Goal: Transaction & Acquisition: Obtain resource

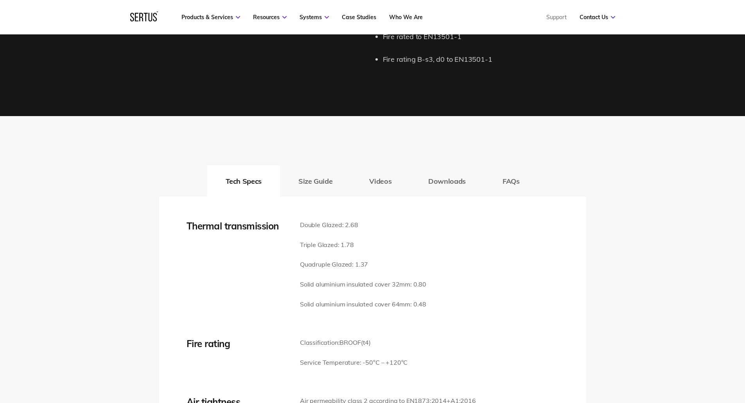
scroll to position [1094, 0]
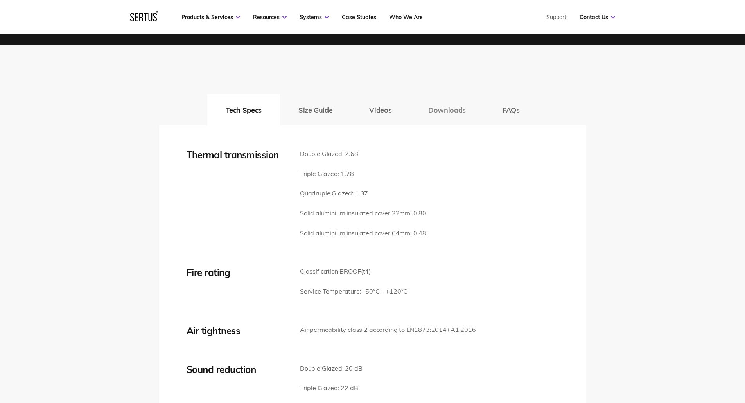
click at [464, 113] on button "Downloads" at bounding box center [447, 109] width 74 height 31
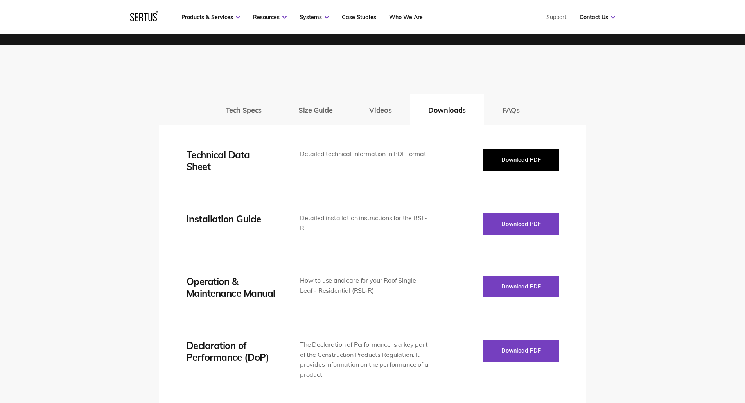
click at [532, 161] on button "Download PDF" at bounding box center [520, 160] width 75 height 22
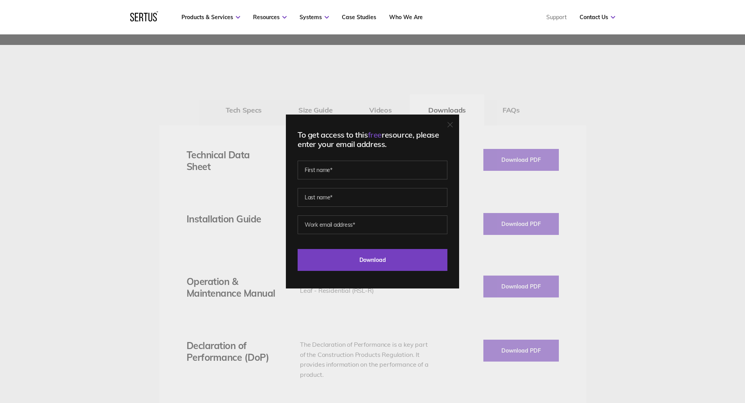
click at [452, 126] on icon at bounding box center [449, 124] width 5 height 5
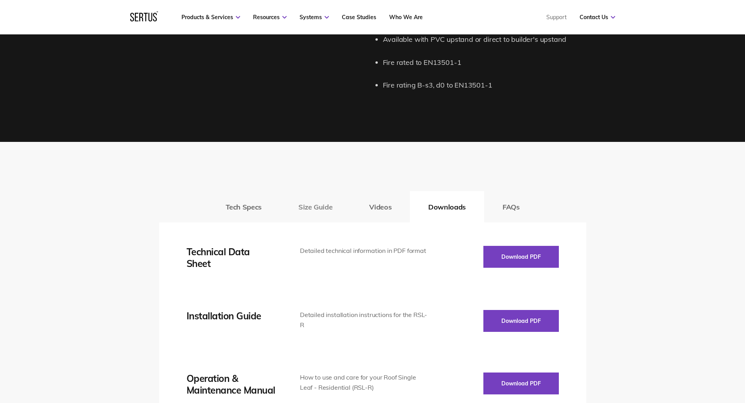
scroll to position [1016, 0]
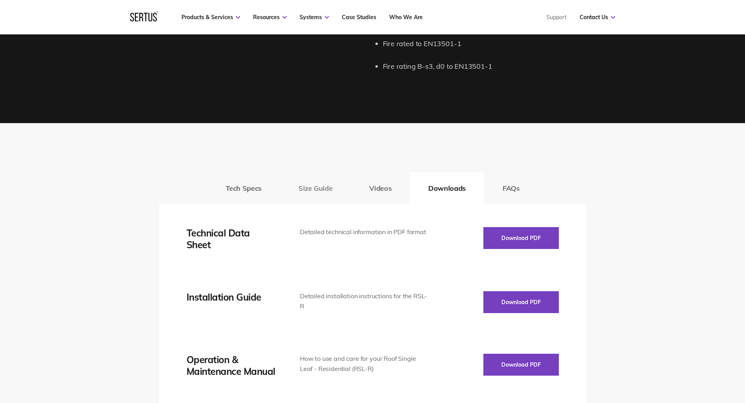
click at [316, 187] on button "Size Guide" at bounding box center [315, 187] width 71 height 31
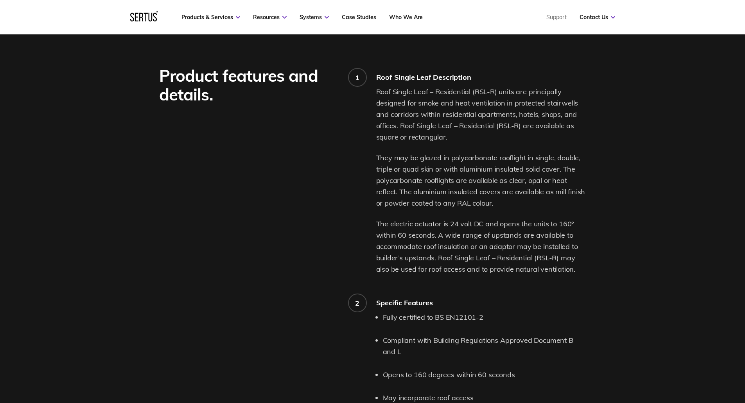
scroll to position [938, 0]
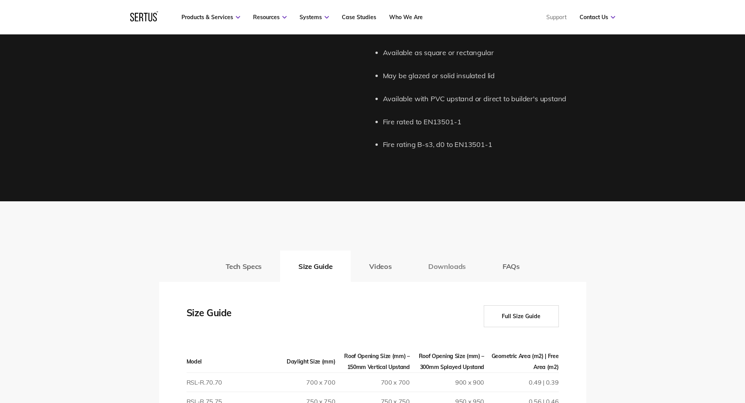
click at [456, 270] on button "Downloads" at bounding box center [447, 266] width 74 height 31
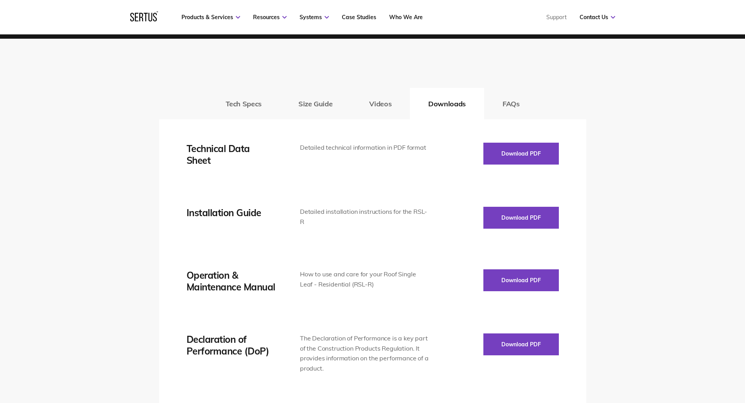
scroll to position [1094, 0]
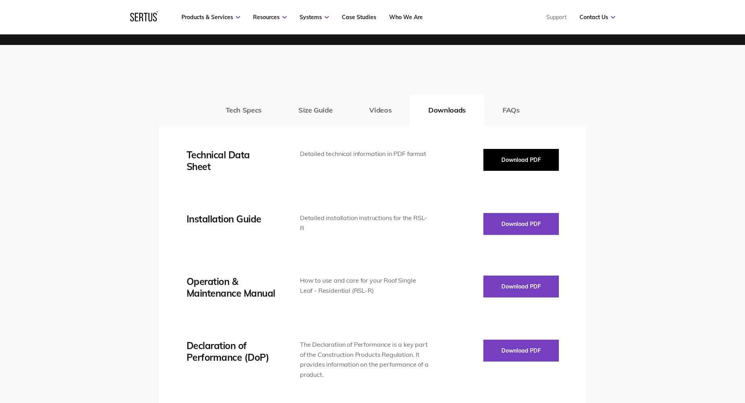
click at [498, 162] on button "Download PDF" at bounding box center [520, 160] width 75 height 22
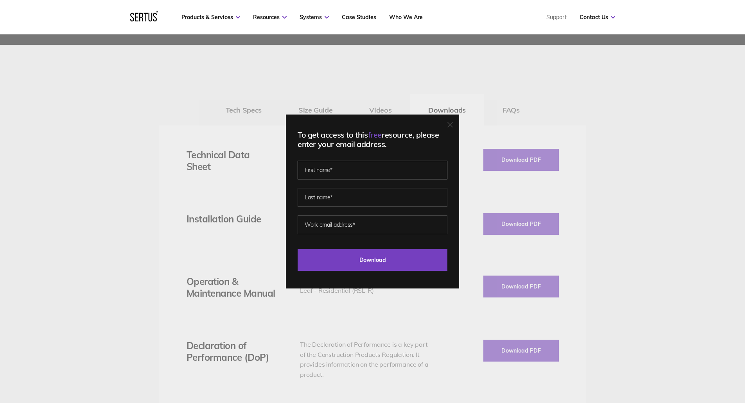
click at [363, 167] on input "text" at bounding box center [372, 170] width 150 height 19
click at [381, 77] on div "To get access to this free resource, please enter your email address. Last Down…" at bounding box center [372, 201] width 745 height 403
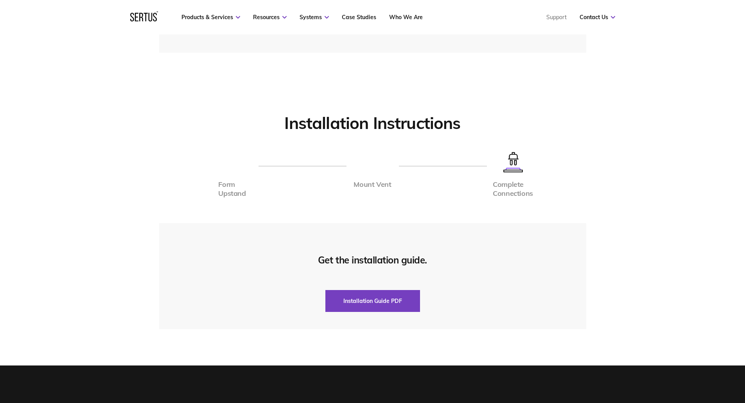
scroll to position [1720, 0]
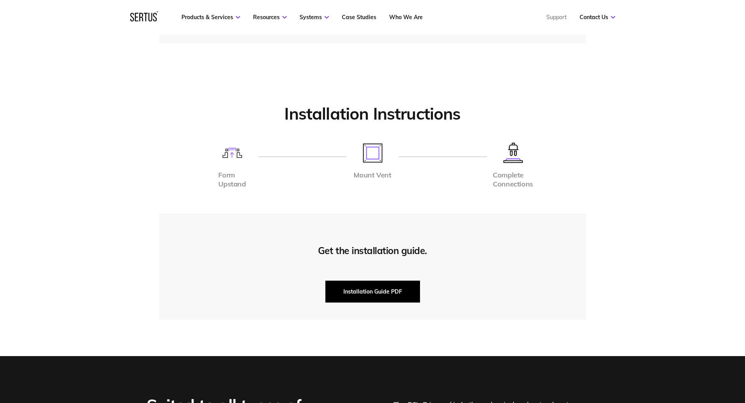
click at [372, 287] on button "Installation Guide PDF" at bounding box center [372, 292] width 95 height 22
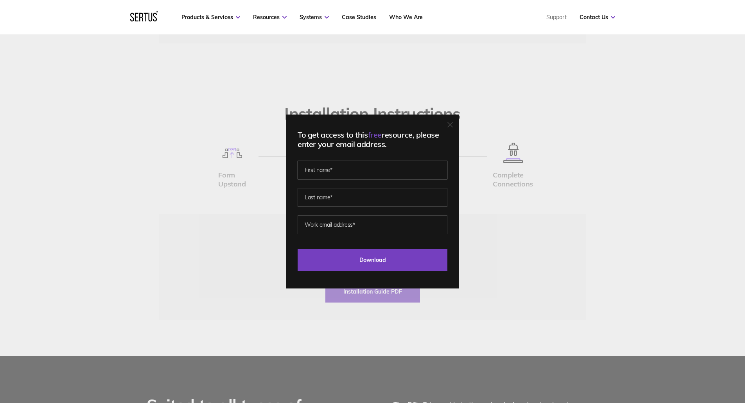
click at [314, 177] on input "text" at bounding box center [372, 170] width 150 height 19
type input "[PERSON_NAME]"
type input "Dolman"
click at [341, 168] on input "[PERSON_NAME]" at bounding box center [372, 170] width 150 height 19
click at [333, 220] on input "email" at bounding box center [372, 224] width 150 height 19
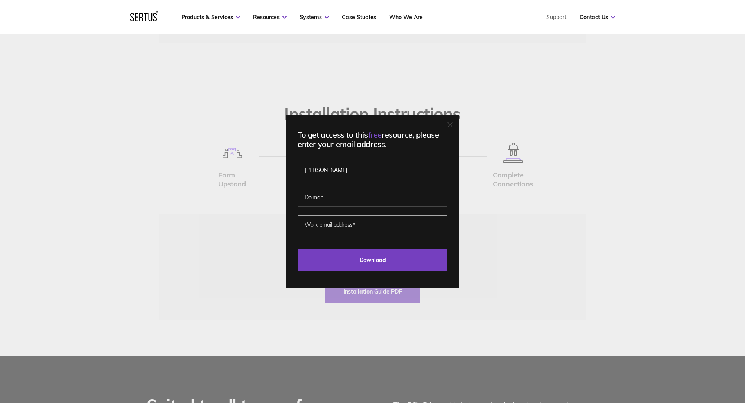
type input "[PERSON_NAME][EMAIL_ADDRESS][PERSON_NAME][DOMAIN_NAME]"
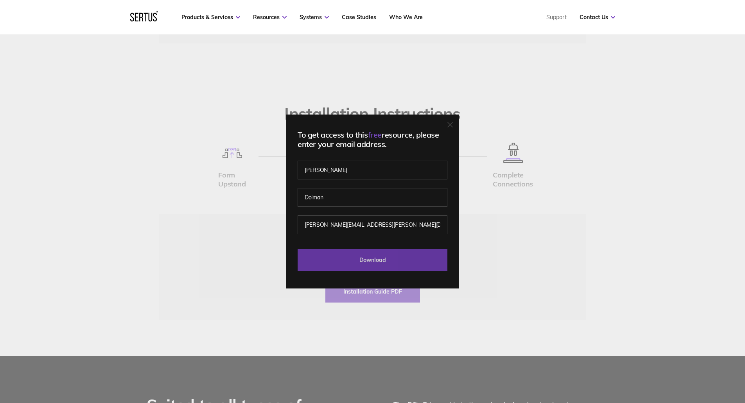
click at [372, 257] on input "Download" at bounding box center [372, 260] width 150 height 22
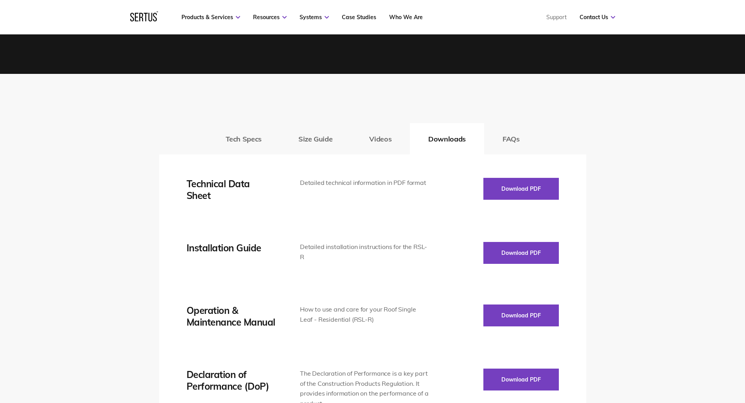
scroll to position [1094, 0]
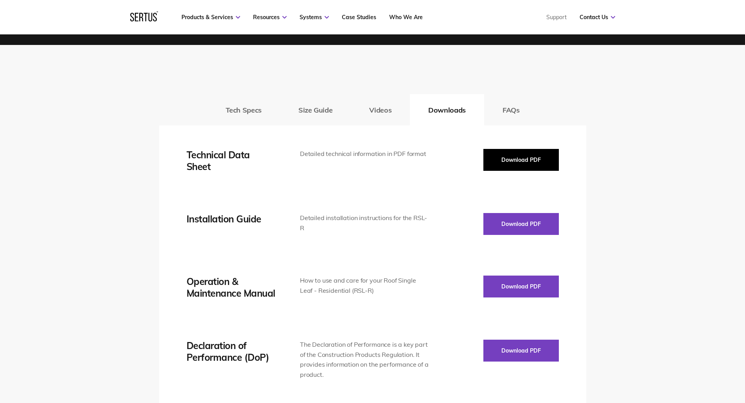
click at [501, 158] on button "Download PDF" at bounding box center [520, 160] width 75 height 22
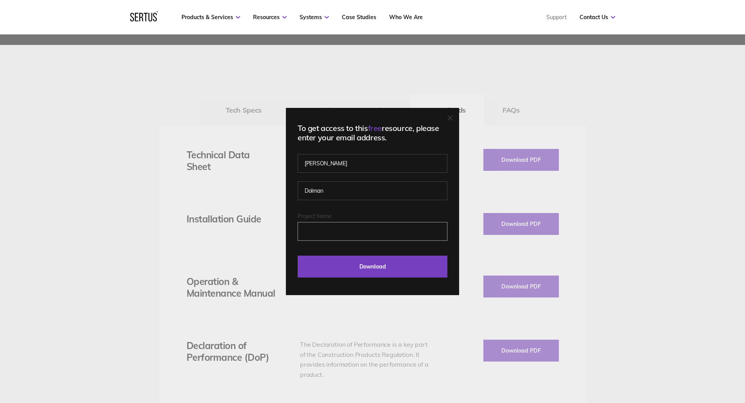
click at [323, 230] on input "Project Name" at bounding box center [372, 231] width 150 height 19
type input "[GEOGRAPHIC_DATA] NEQ"
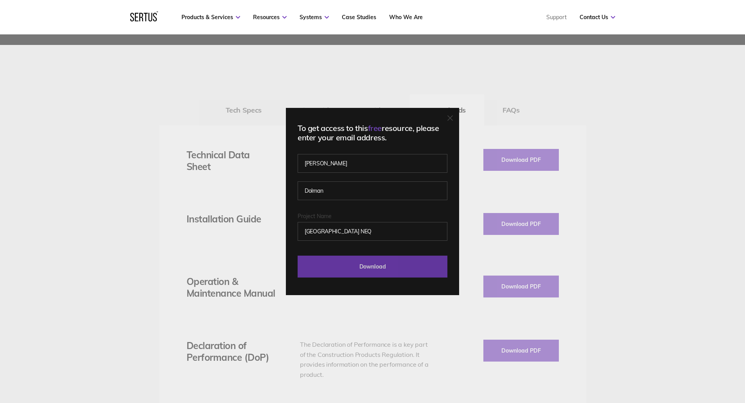
click at [370, 270] on input "Download" at bounding box center [372, 267] width 150 height 22
